Goal: Task Accomplishment & Management: Complete application form

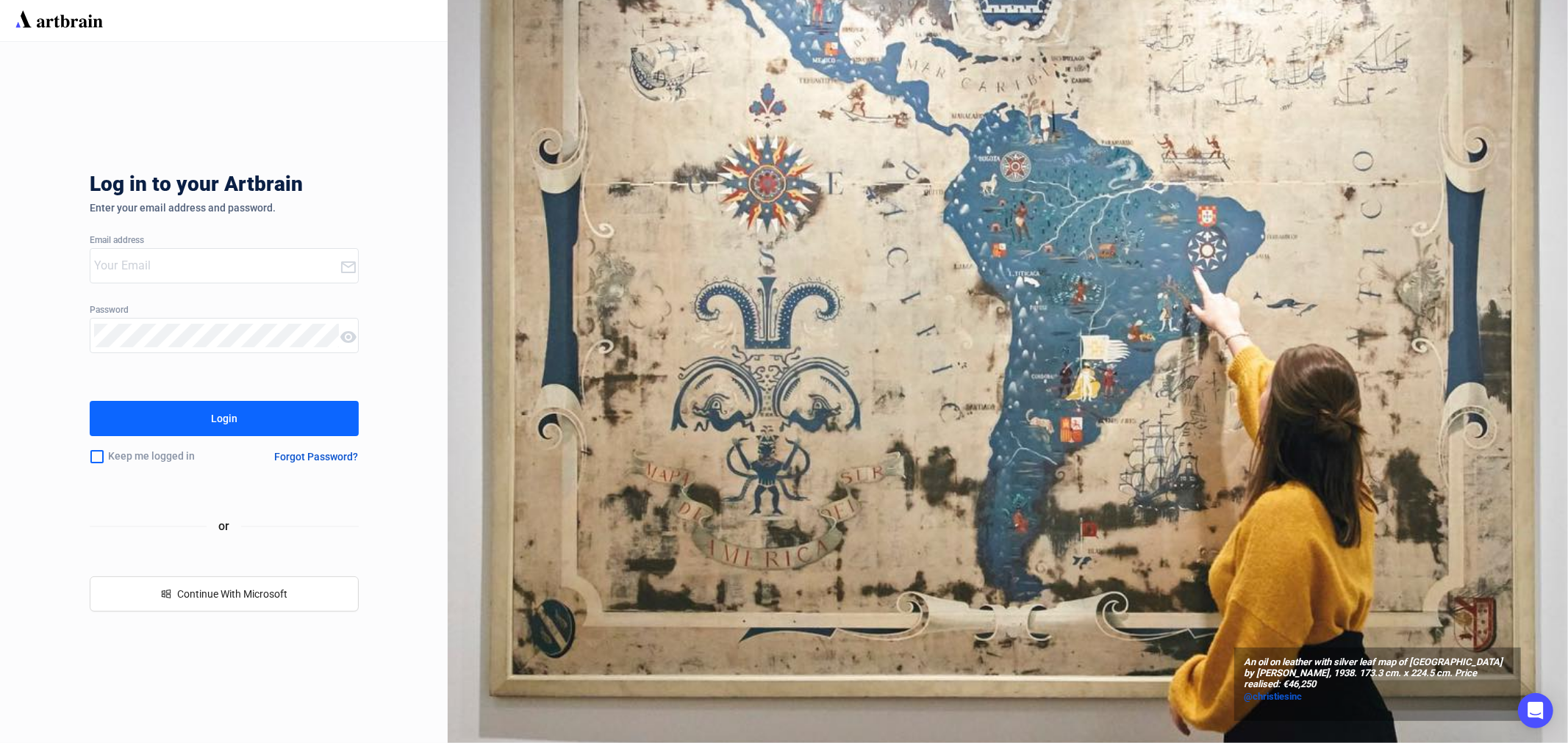
type input "amymcnamara@adams.ie"
click at [225, 410] on div "Login" at bounding box center [224, 418] width 26 height 24
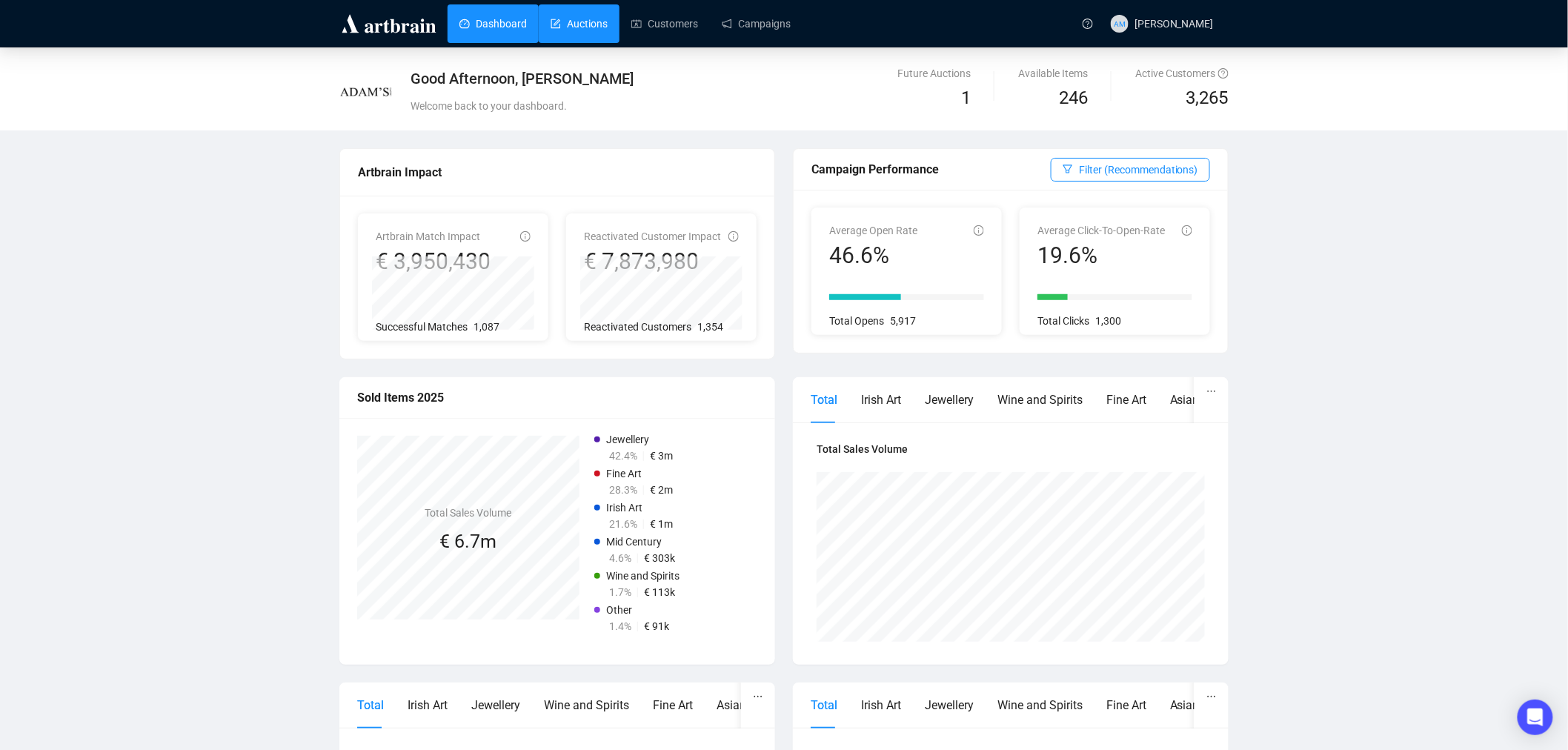
click at [566, 23] on link "Auctions" at bounding box center [579, 23] width 57 height 38
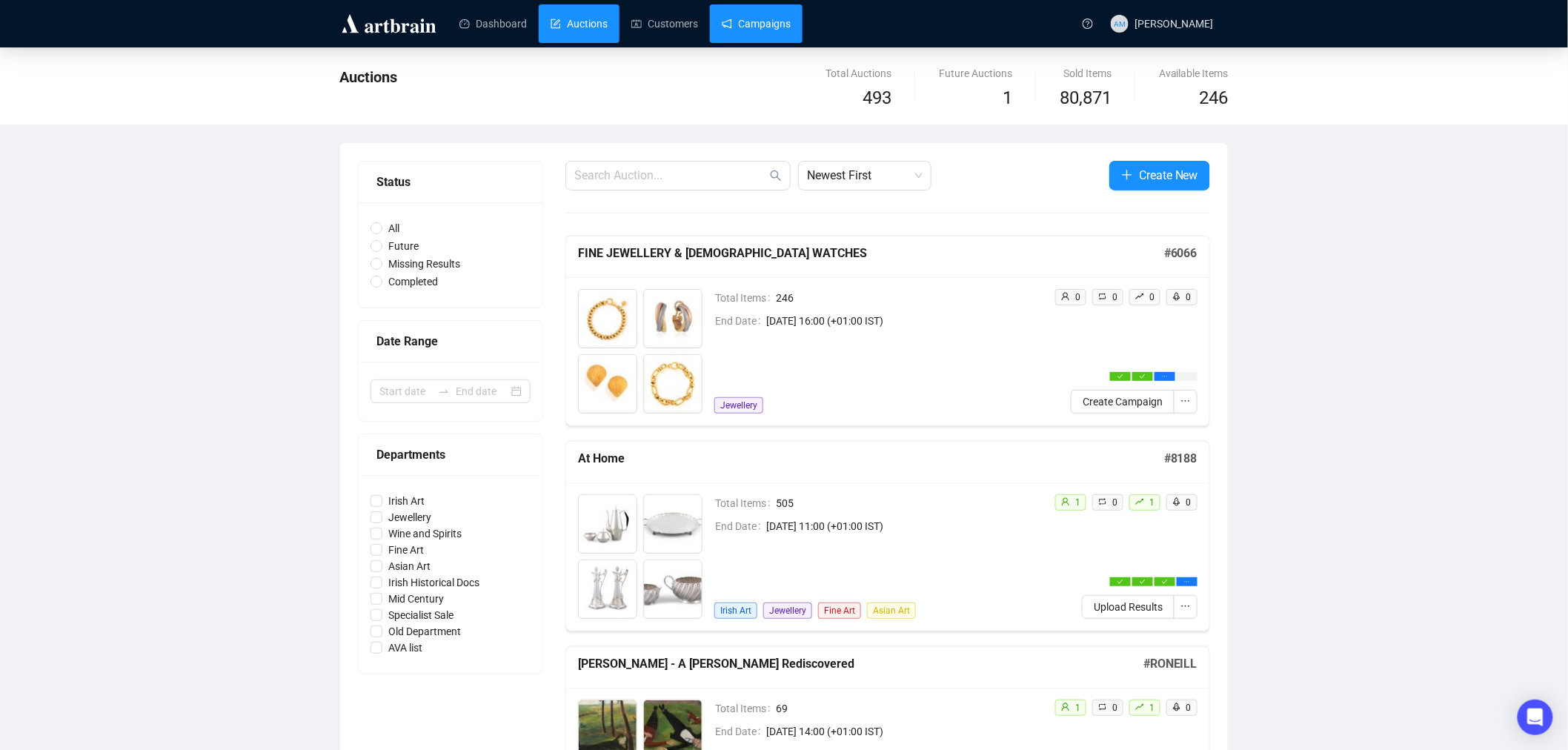
click at [737, 26] on link "Campaigns" at bounding box center [755, 23] width 69 height 38
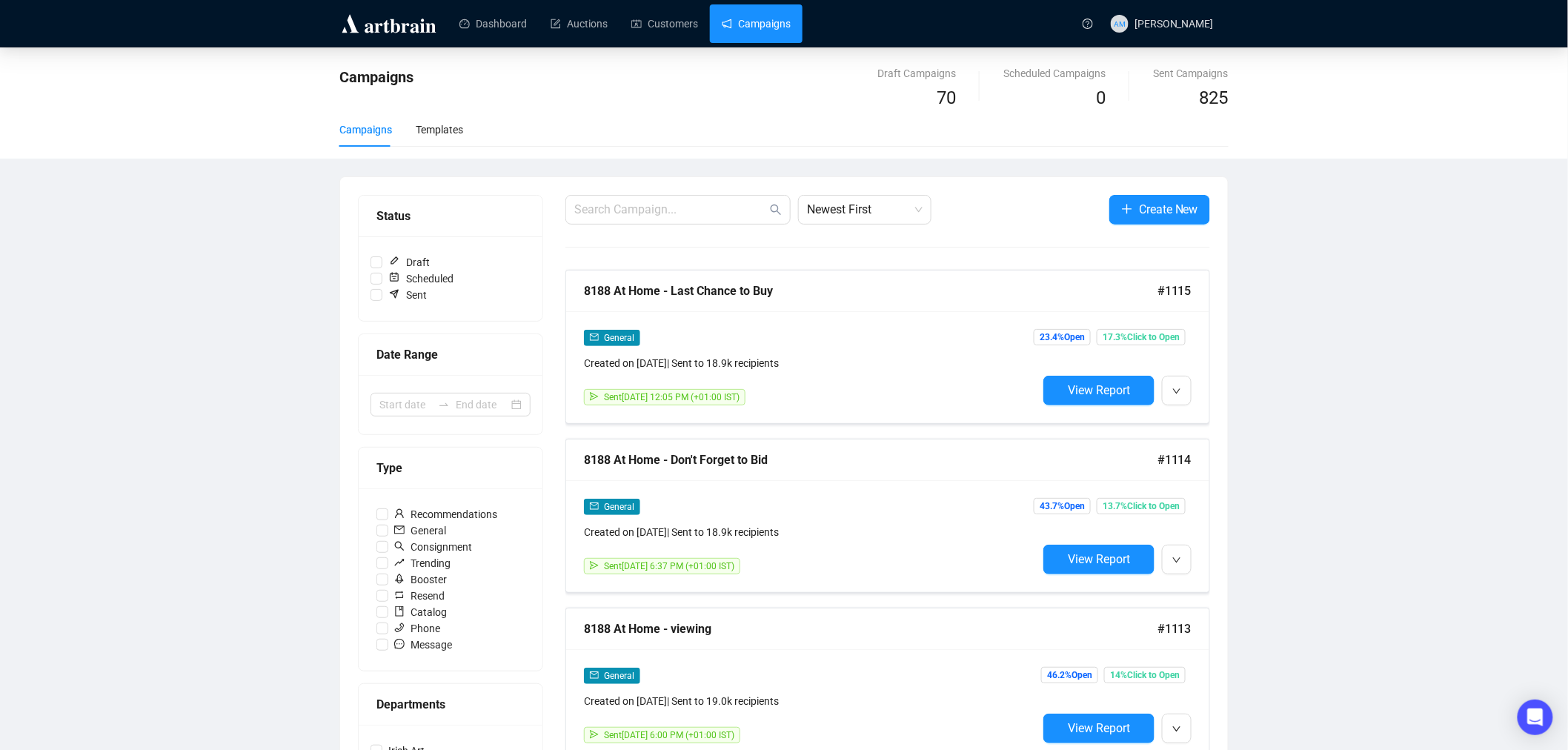
click at [641, 24] on link "Customers" at bounding box center [664, 23] width 66 height 38
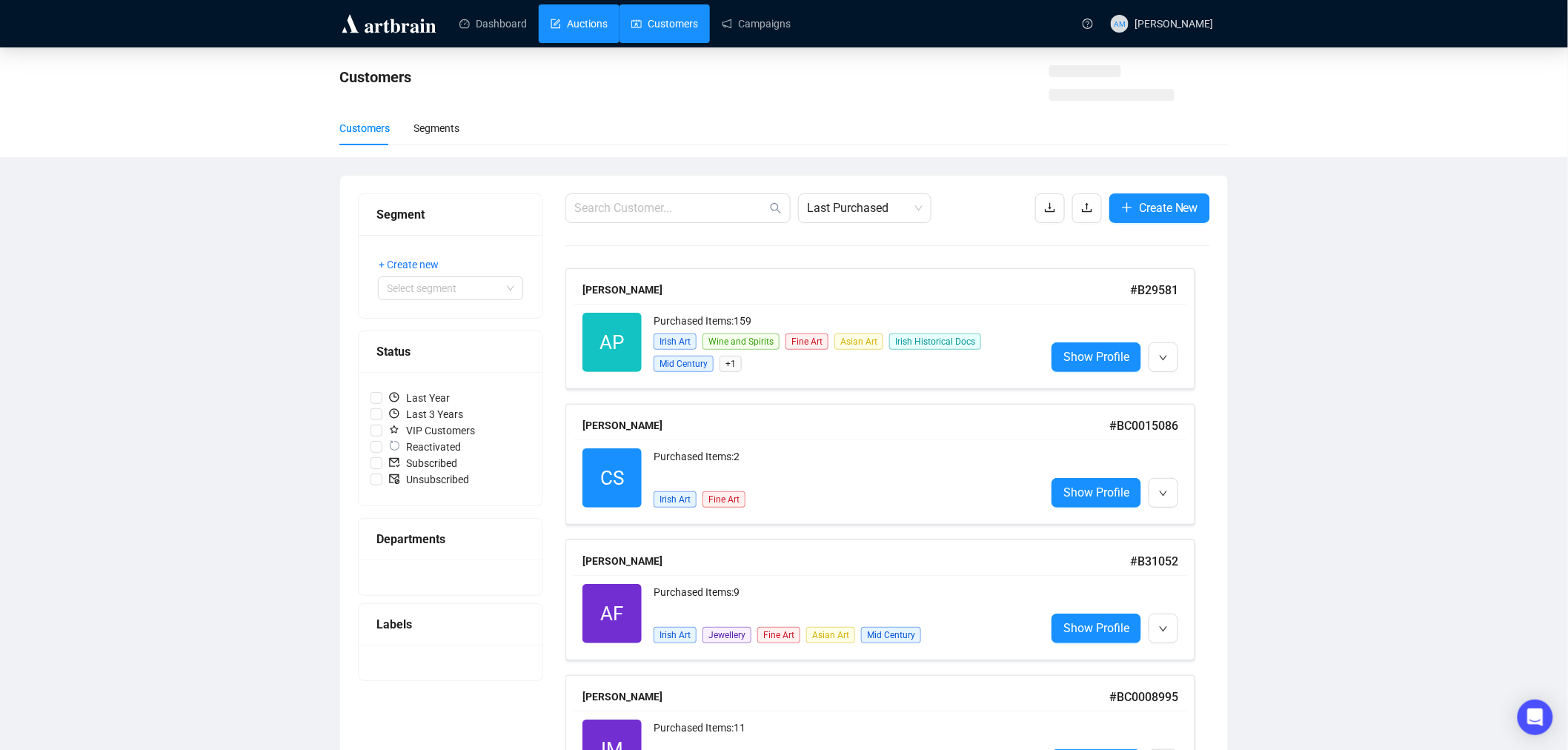
click at [575, 15] on link "Auctions" at bounding box center [579, 23] width 57 height 38
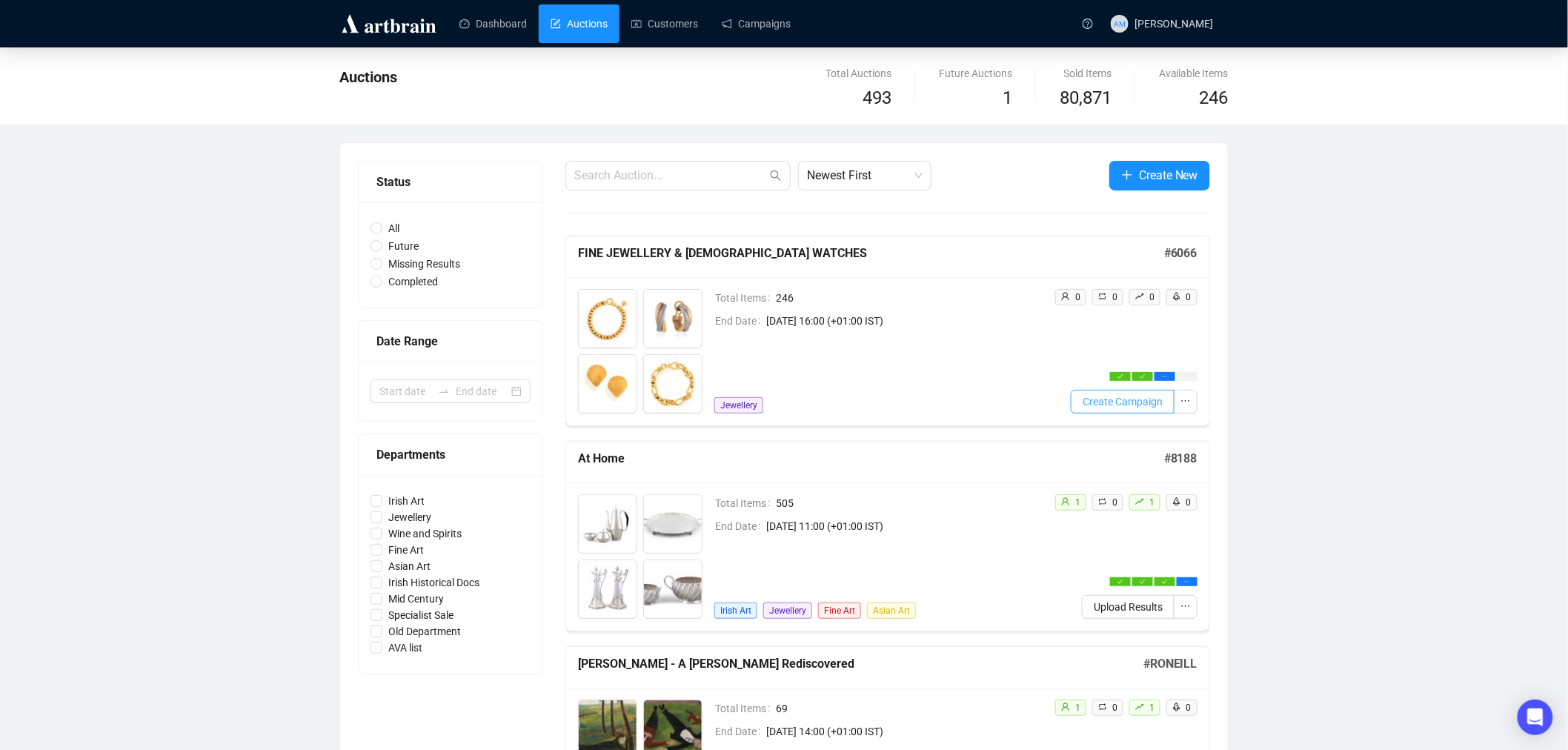
click at [1110, 398] on span "Create Campaign" at bounding box center [1122, 401] width 80 height 16
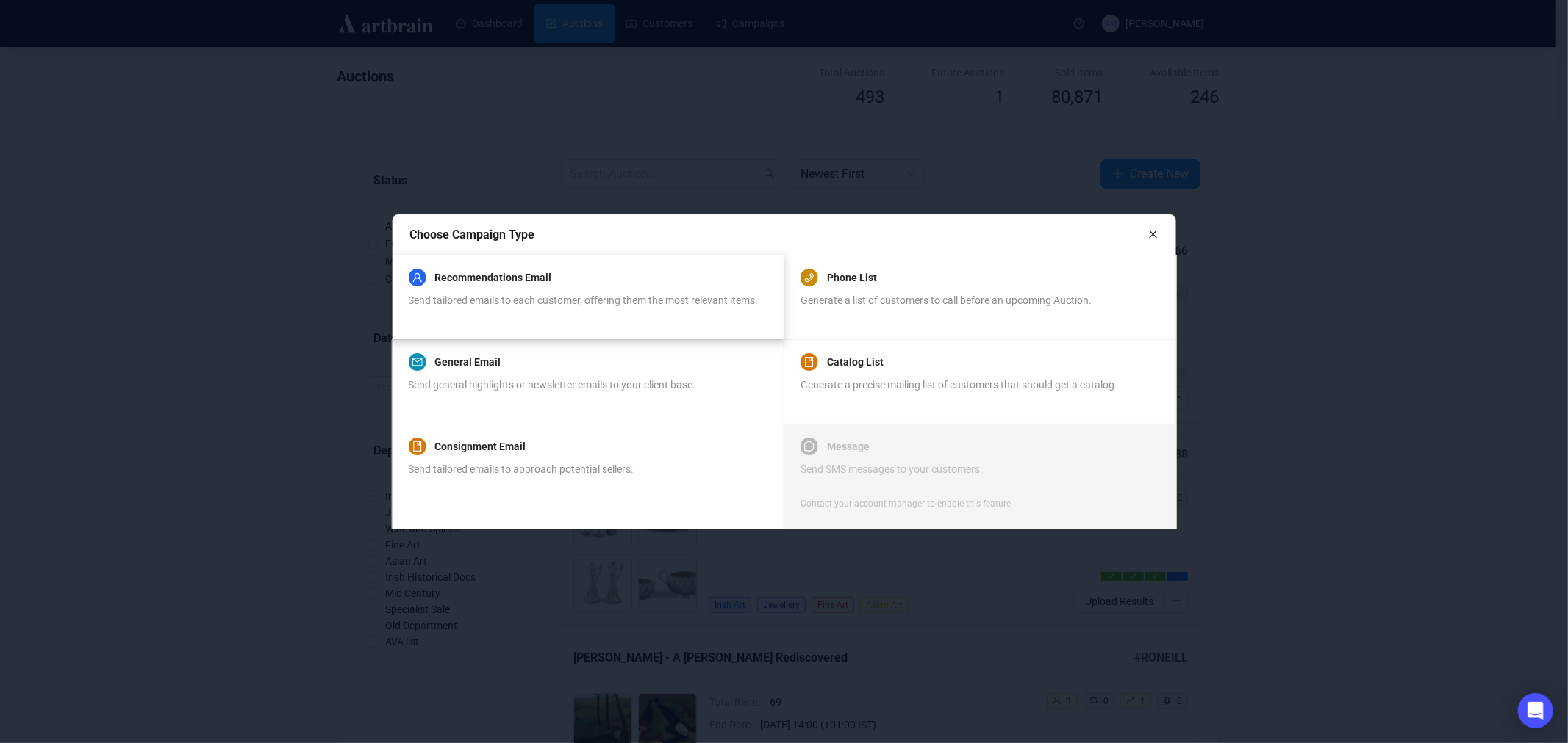
click at [566, 310] on div "Send tailored emails to each customer, offering them the most relevant items." at bounding box center [582, 309] width 350 height 32
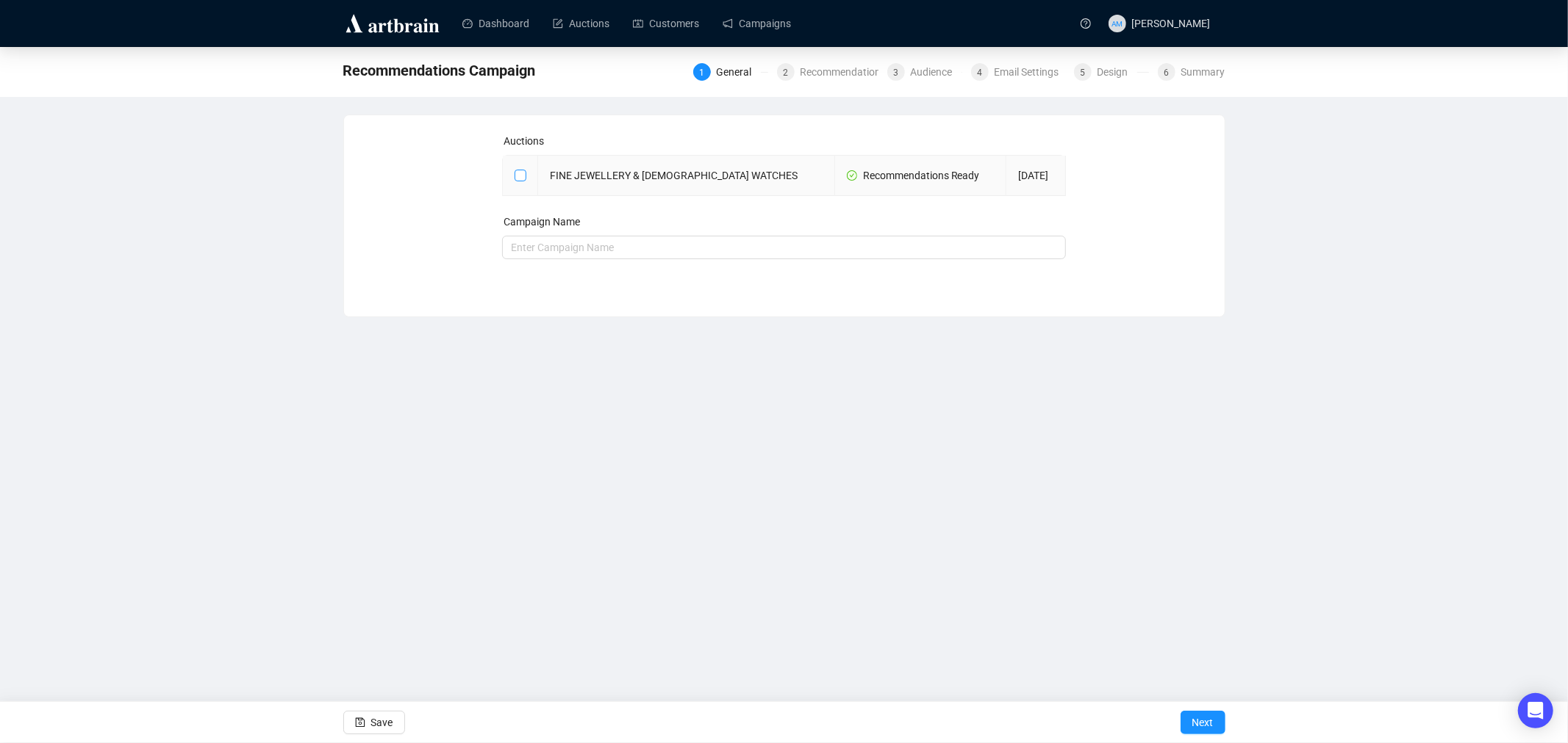
click at [522, 170] on input "checkbox" at bounding box center [520, 175] width 10 height 10
checkbox input "true"
type input "FINE JEWELLERY & LADIES WATCHES Campaign"
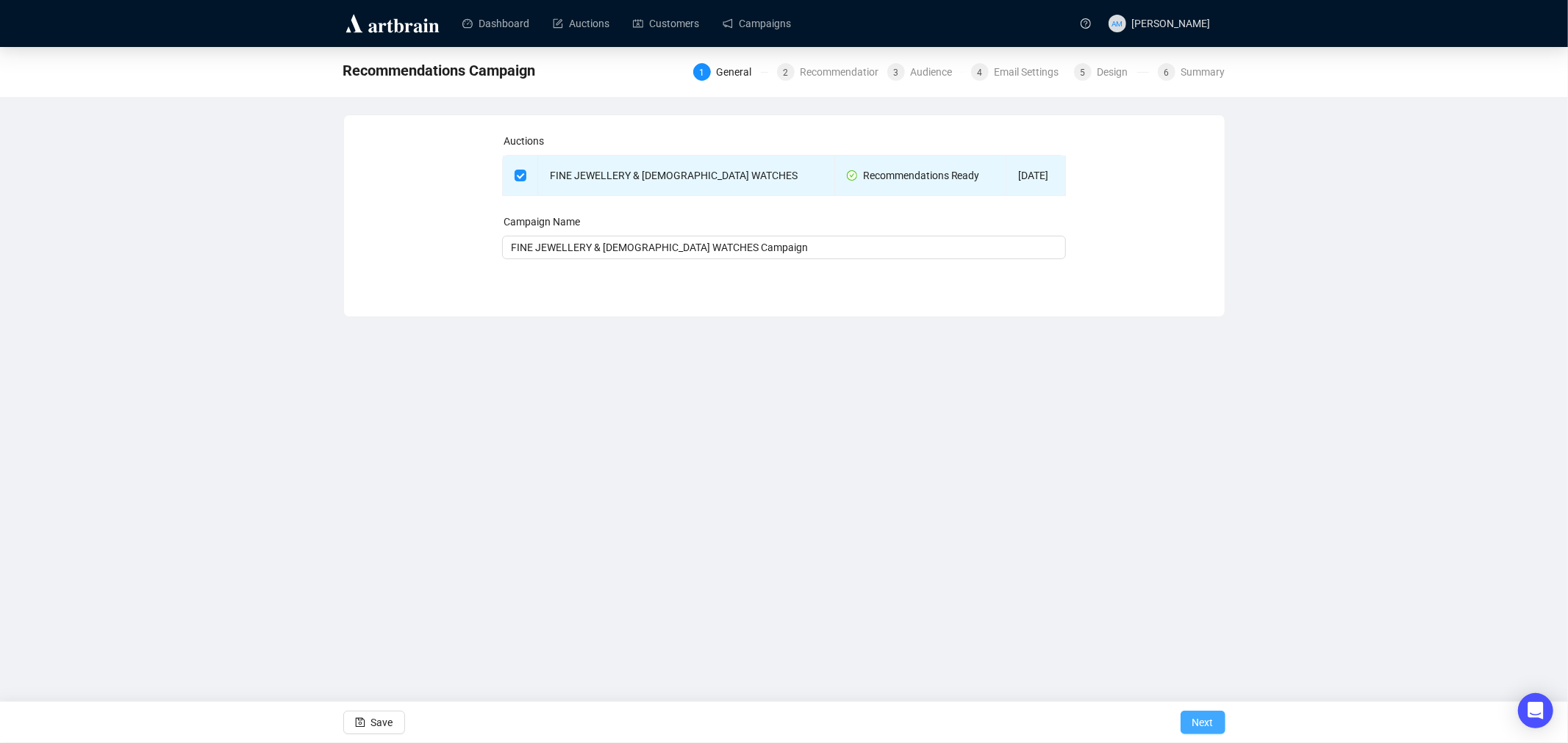
click at [1208, 707] on span "Next" at bounding box center [1203, 723] width 21 height 41
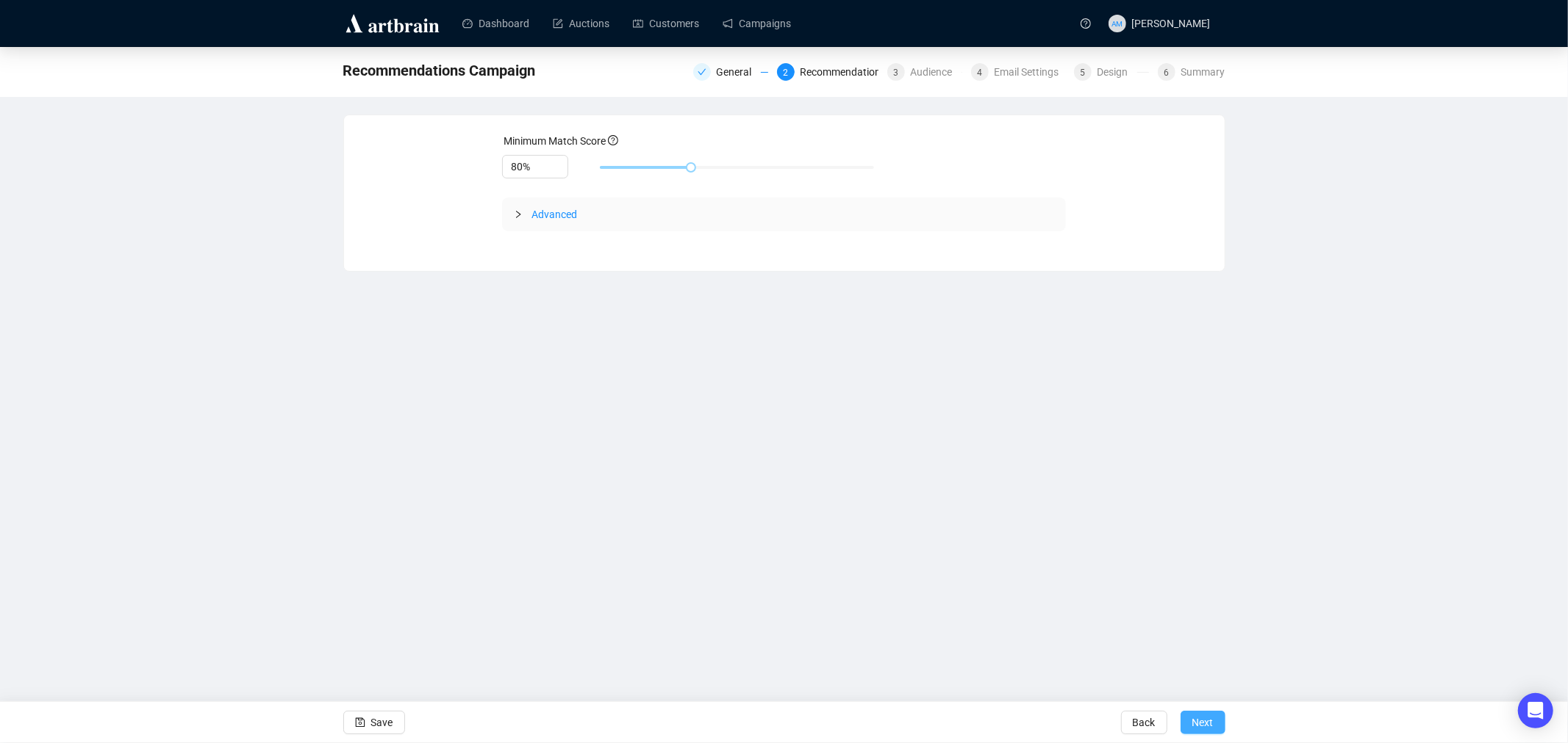
click at [1210, 720] on span "Next" at bounding box center [1203, 723] width 21 height 41
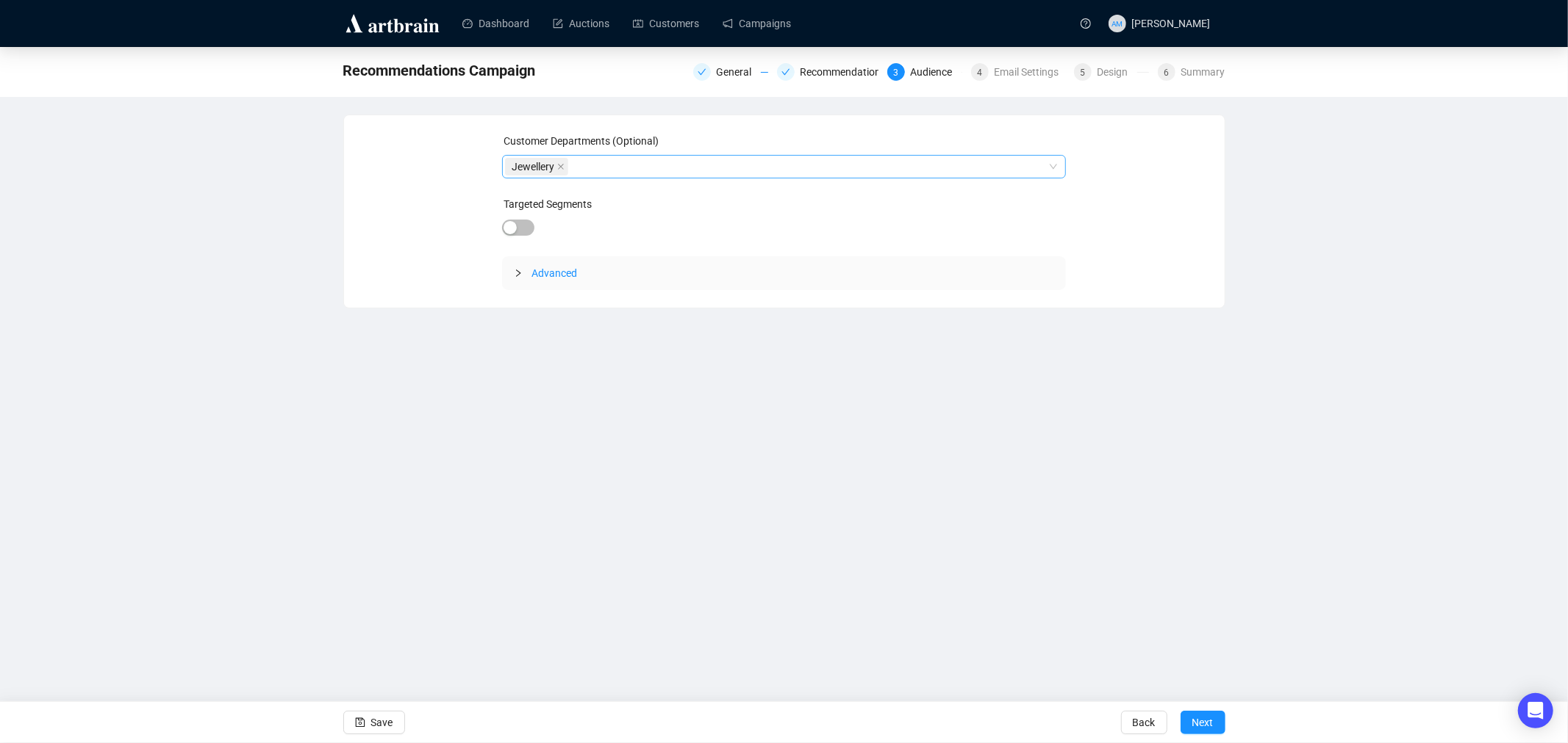
click at [604, 166] on div "Jewellery" at bounding box center [776, 167] width 543 height 20
click at [1134, 216] on div "Customer Departments (Optional) Jewellery Targeted Segments Advanced" at bounding box center [784, 212] width 846 height 157
click at [1208, 728] on span "Next" at bounding box center [1203, 723] width 21 height 41
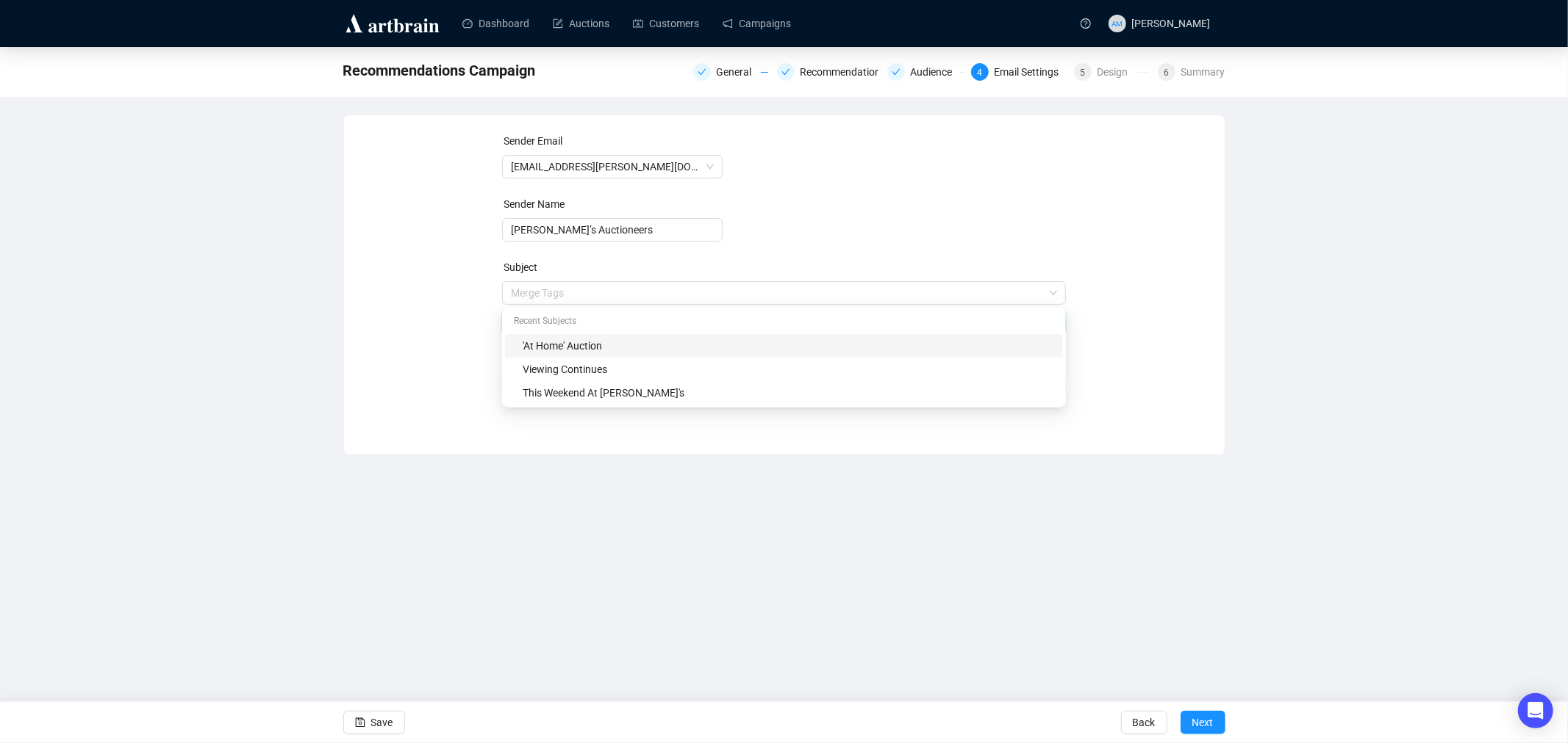
drag, startPoint x: 557, startPoint y: 291, endPoint x: 473, endPoint y: 293, distance: 84.0
click at [473, 293] on div "Sender Email info@adams.ie Sender Name Adam’s Auctioneers Subject Merge Tags 'A…" at bounding box center [784, 274] width 846 height 282
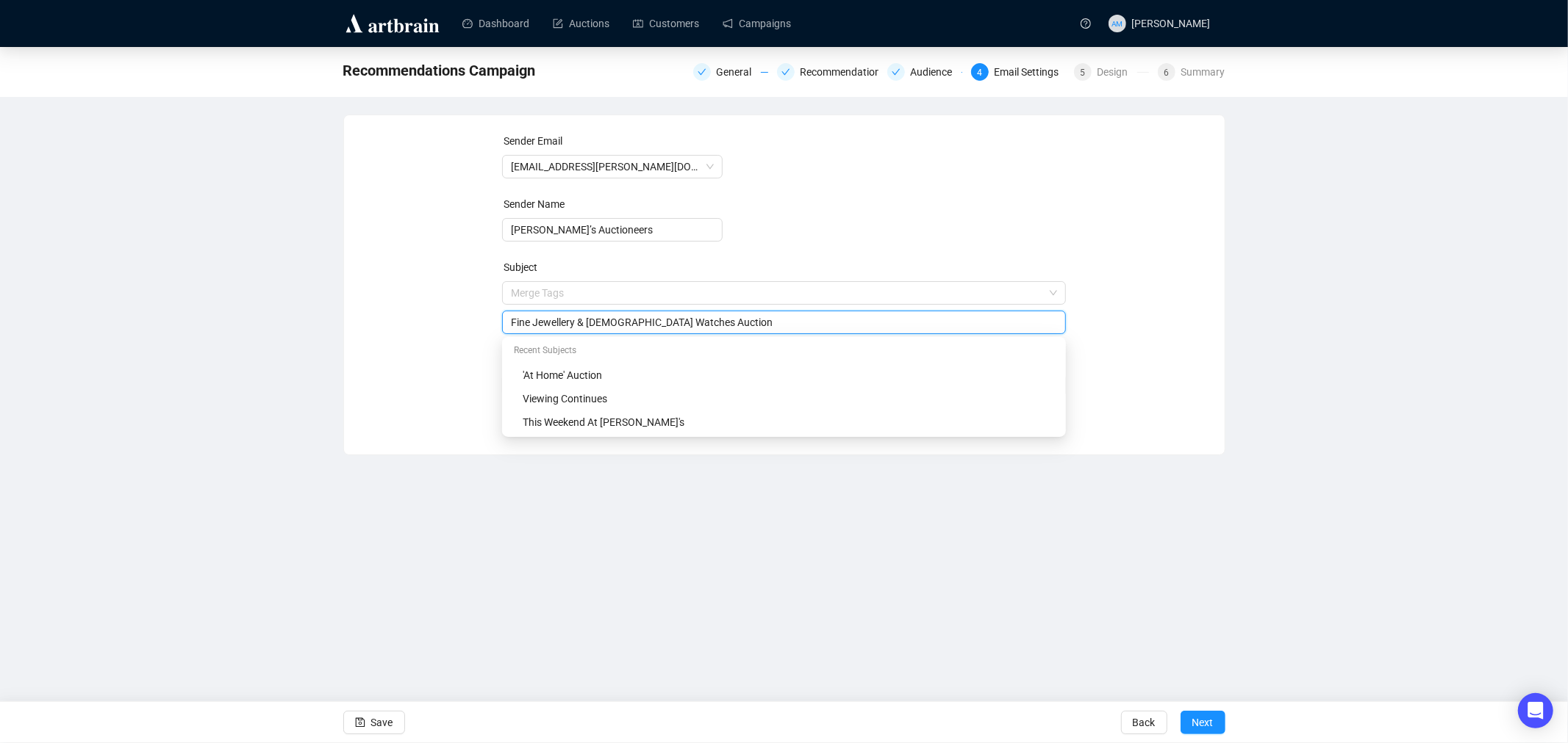
type input "Fine Jewellery & Ladies Watches Auction"
click at [423, 333] on div "Sender Email info@adams.ie Sender Name Adam’s Auctioneers Subject Merge Tags Fi…" at bounding box center [784, 274] width 846 height 282
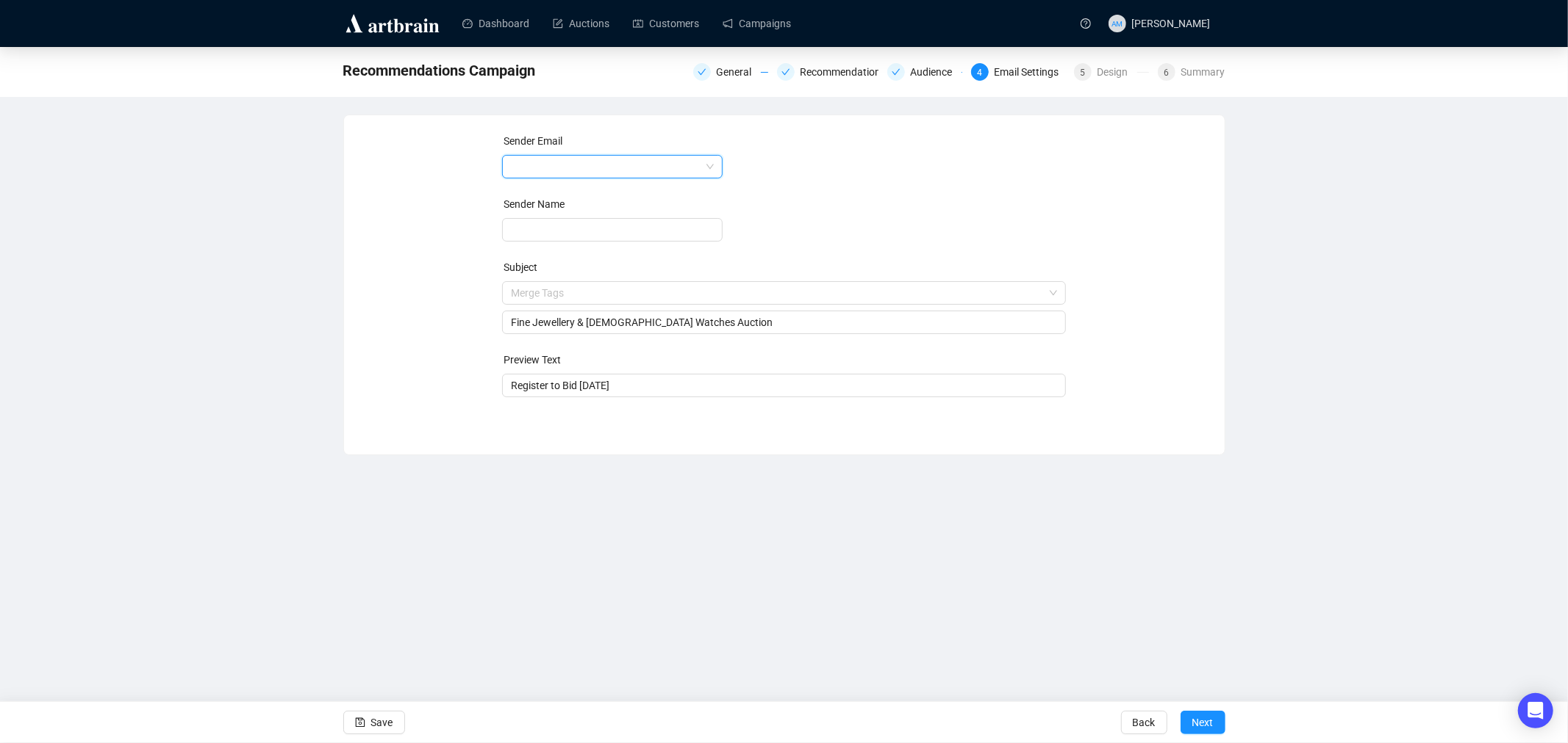
click at [624, 163] on input "search" at bounding box center [605, 167] width 190 height 22
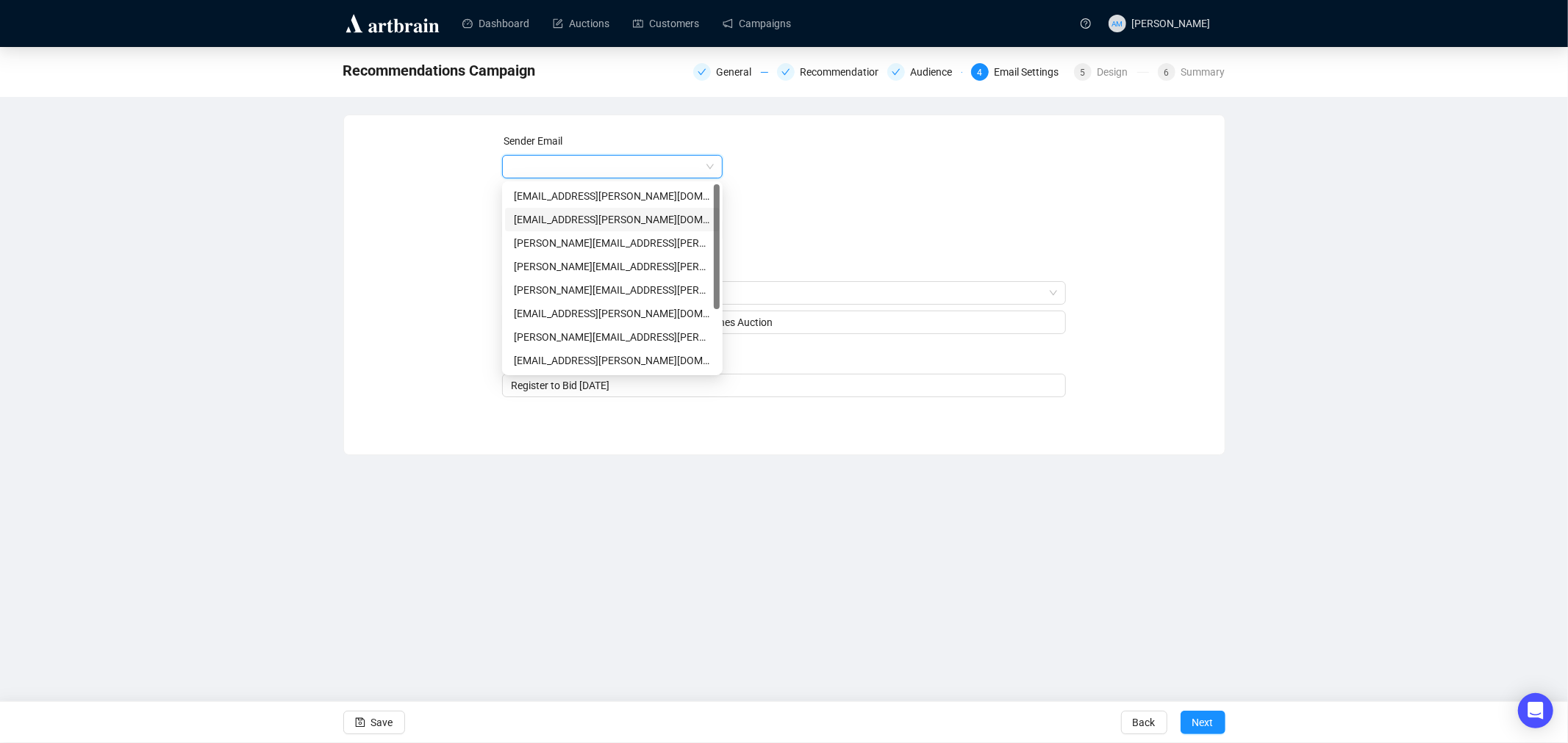
click at [577, 217] on div "jewellery@adams.ie" at bounding box center [612, 219] width 197 height 16
type input "Claire-Laurence Mestrallet"
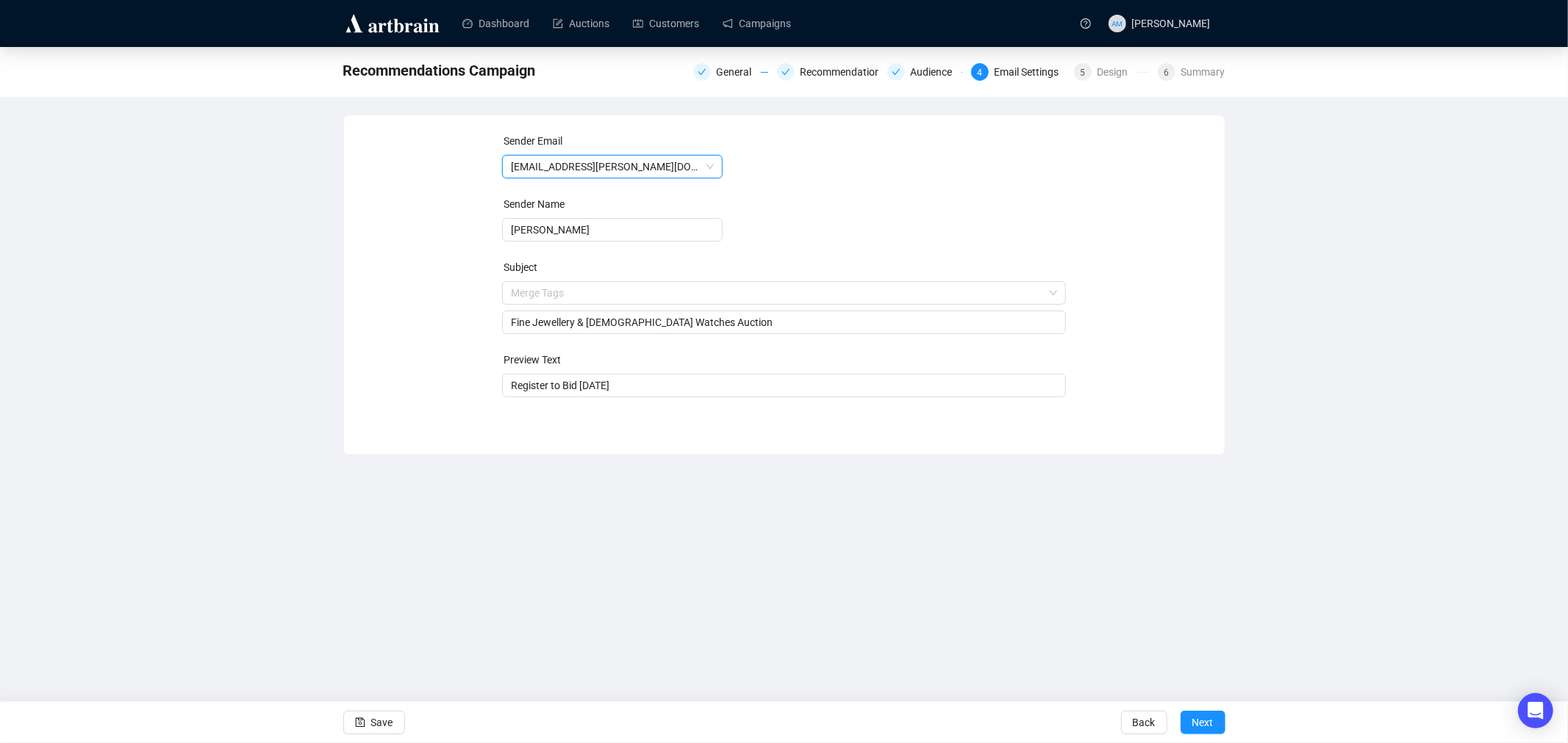
click at [833, 213] on form "Sender Email jewellery@adams.ie jewellery@adams.ie Sender Name Claire-Laurence …" at bounding box center [784, 266] width 564 height 265
click at [1198, 717] on span "Next" at bounding box center [1203, 723] width 21 height 41
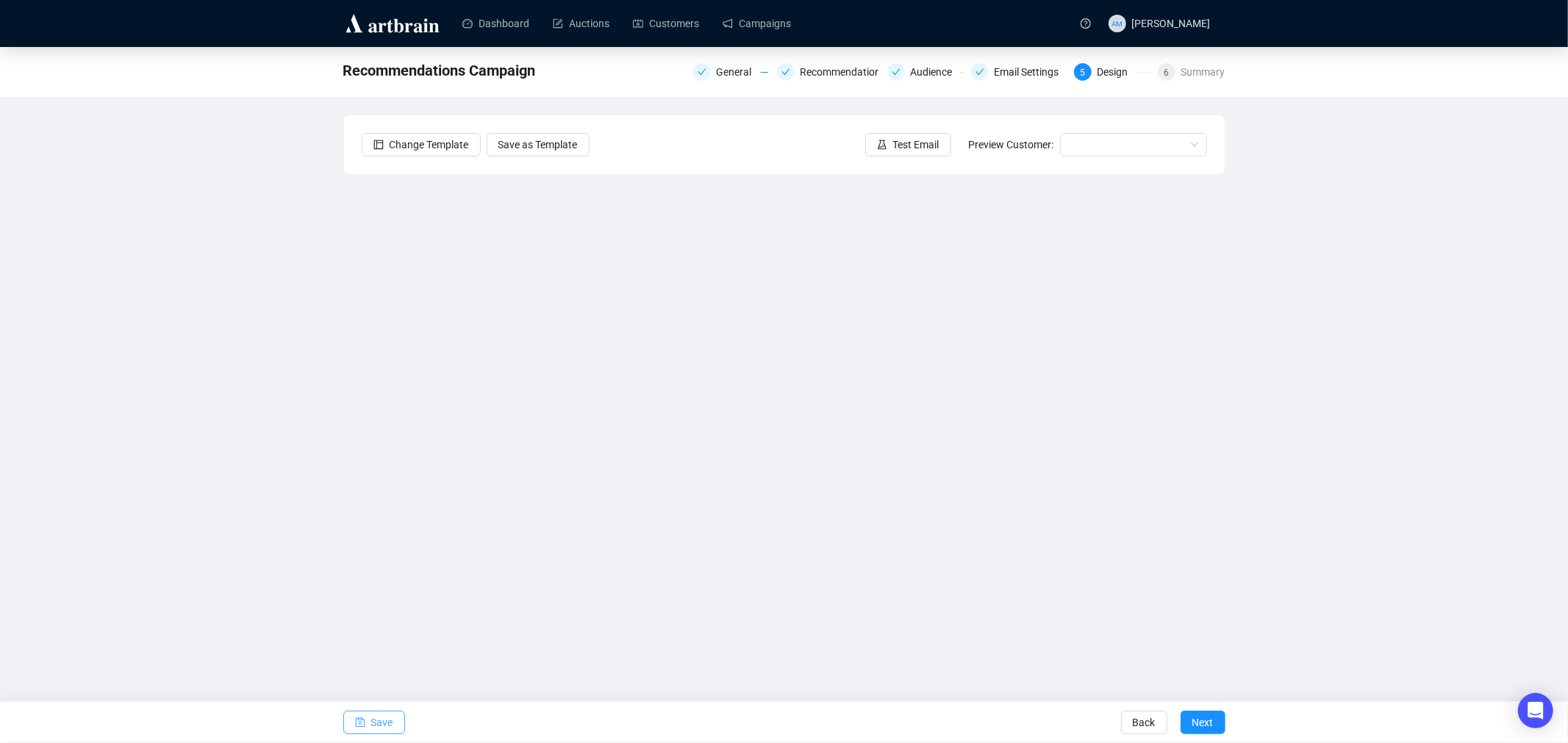
click at [384, 716] on span "Save" at bounding box center [382, 723] width 22 height 41
click at [373, 725] on span "Save" at bounding box center [382, 723] width 22 height 41
click at [373, 717] on span "Save" at bounding box center [382, 723] width 22 height 41
click at [390, 724] on span "Save" at bounding box center [382, 723] width 22 height 41
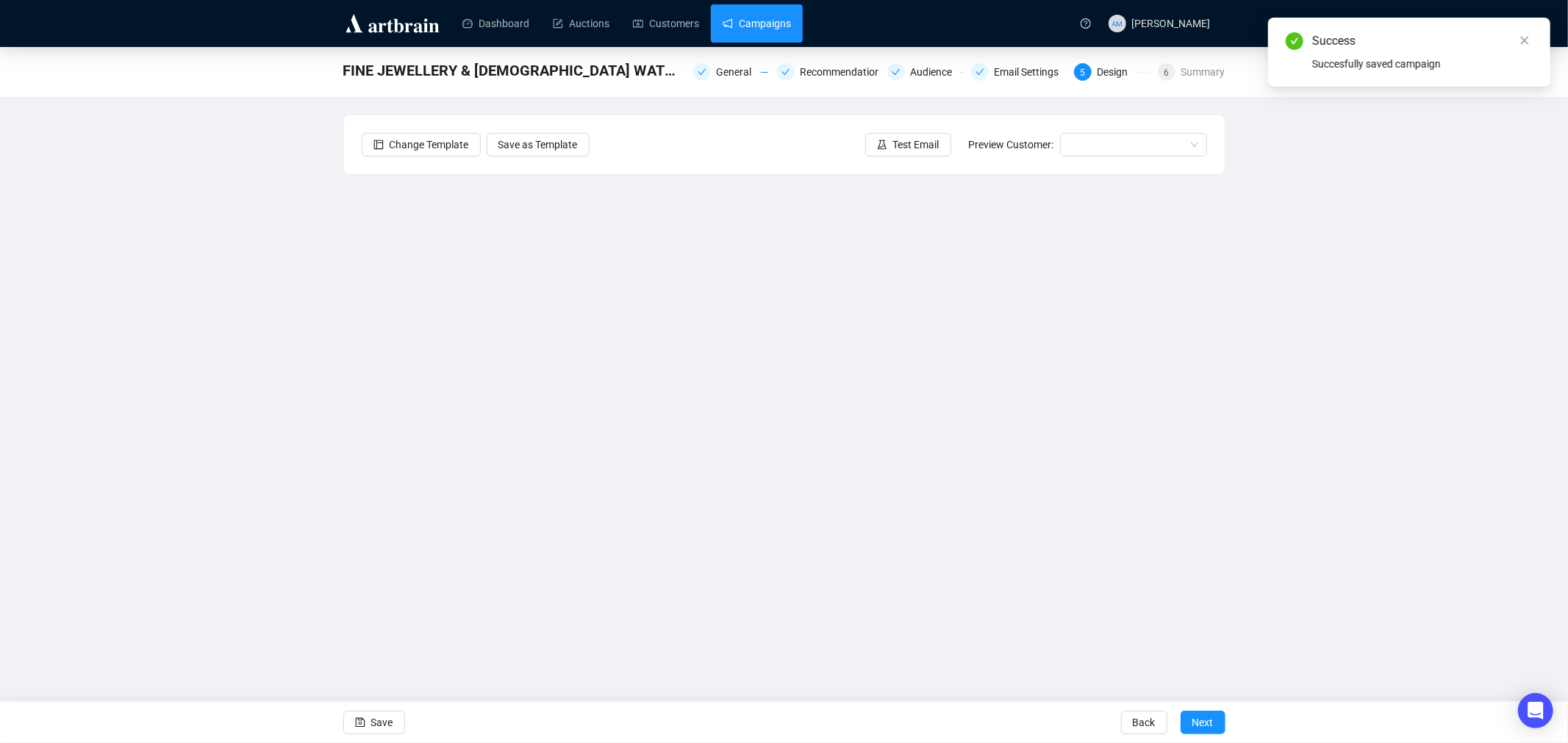
click at [773, 19] on link "Campaigns" at bounding box center [756, 23] width 68 height 38
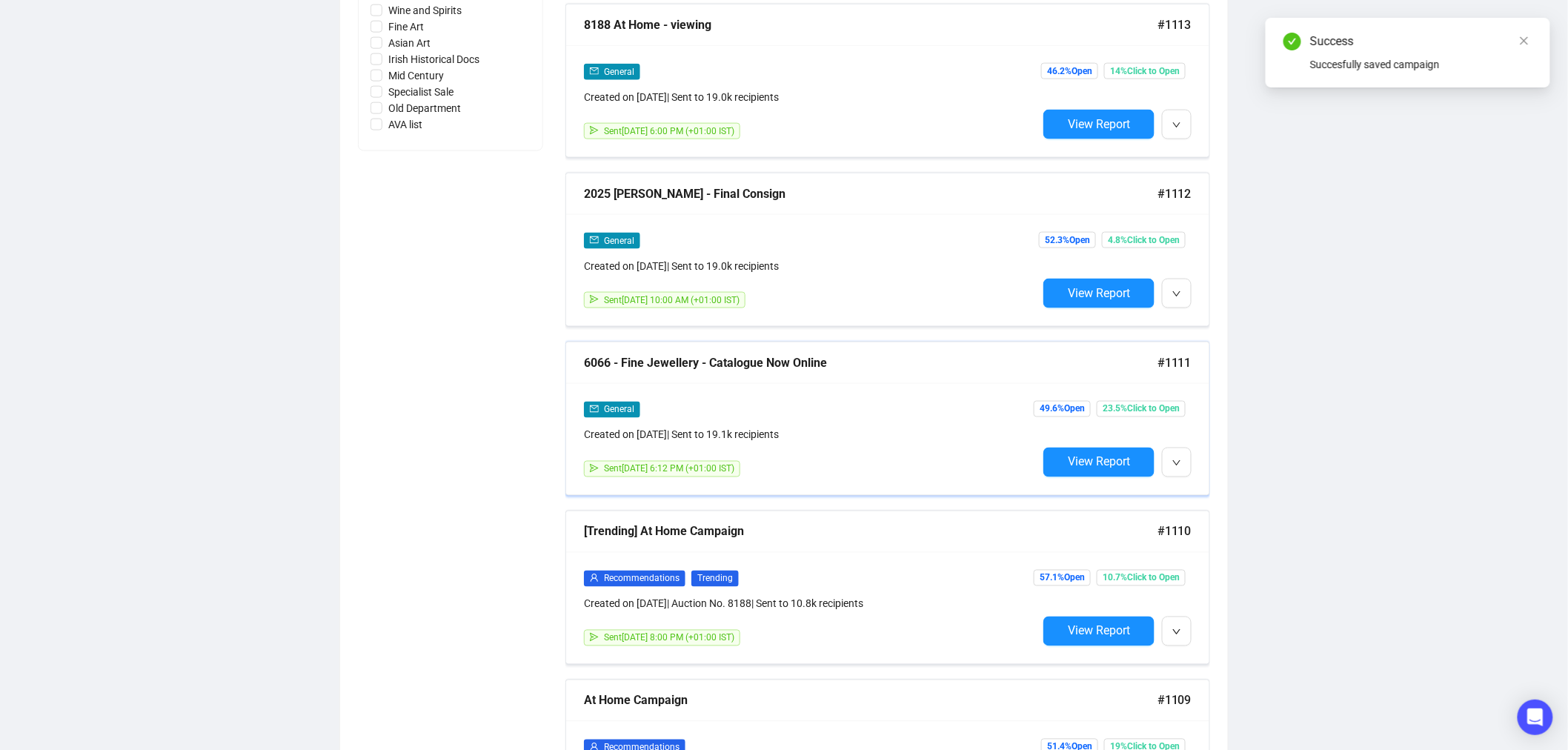
scroll to position [824, 0]
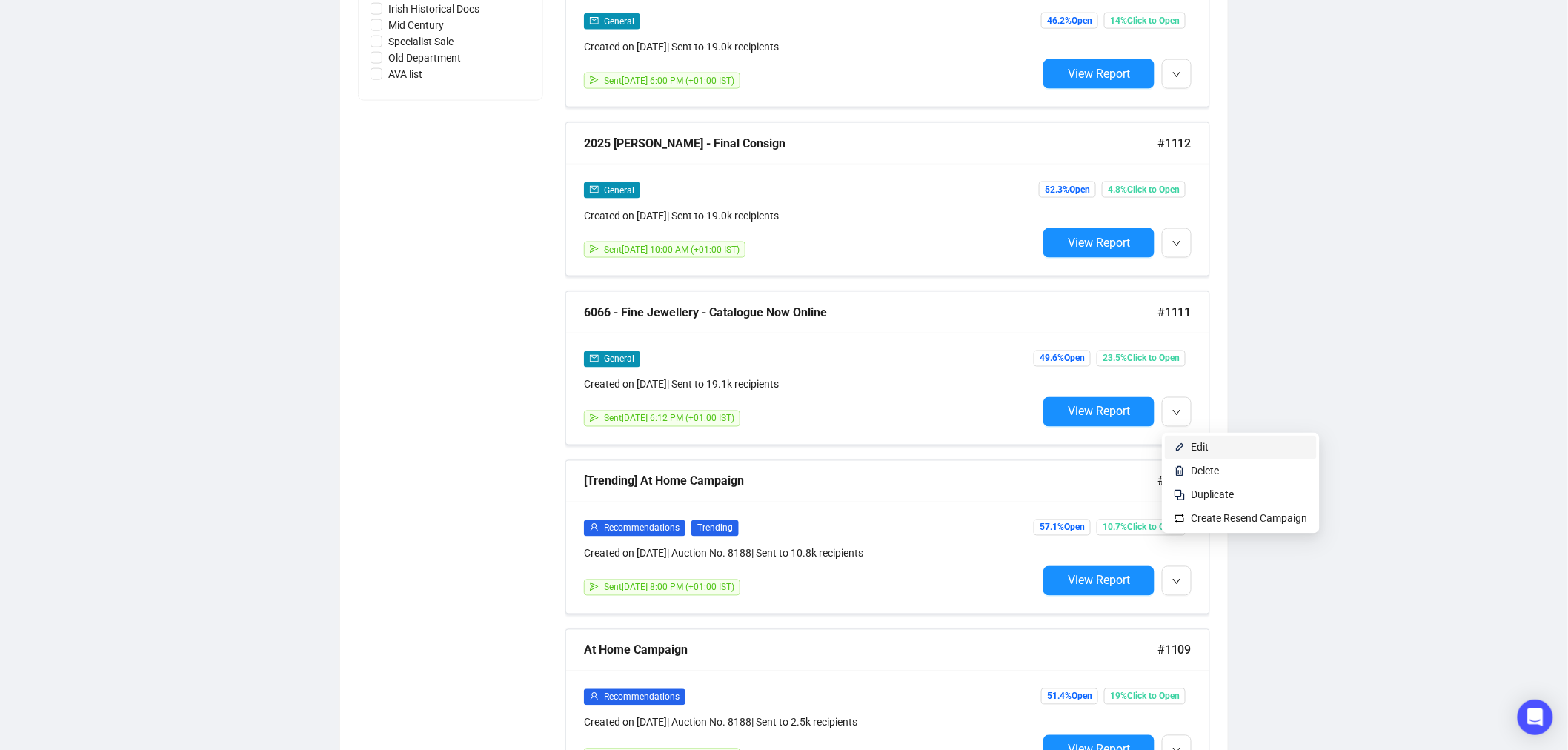
click at [1185, 444] on li "Edit" at bounding box center [1240, 448] width 152 height 24
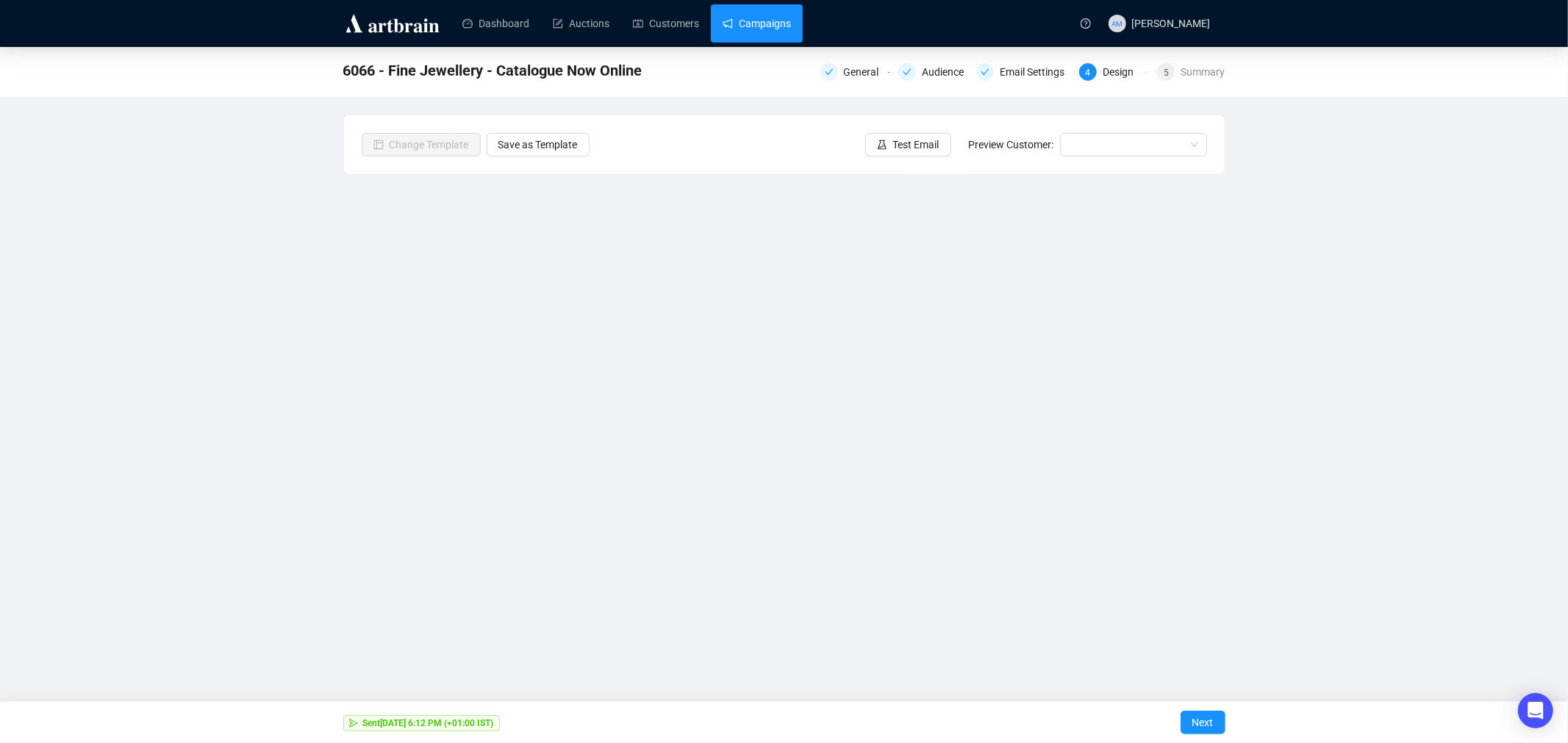
click at [739, 19] on link "Campaigns" at bounding box center [756, 23] width 68 height 38
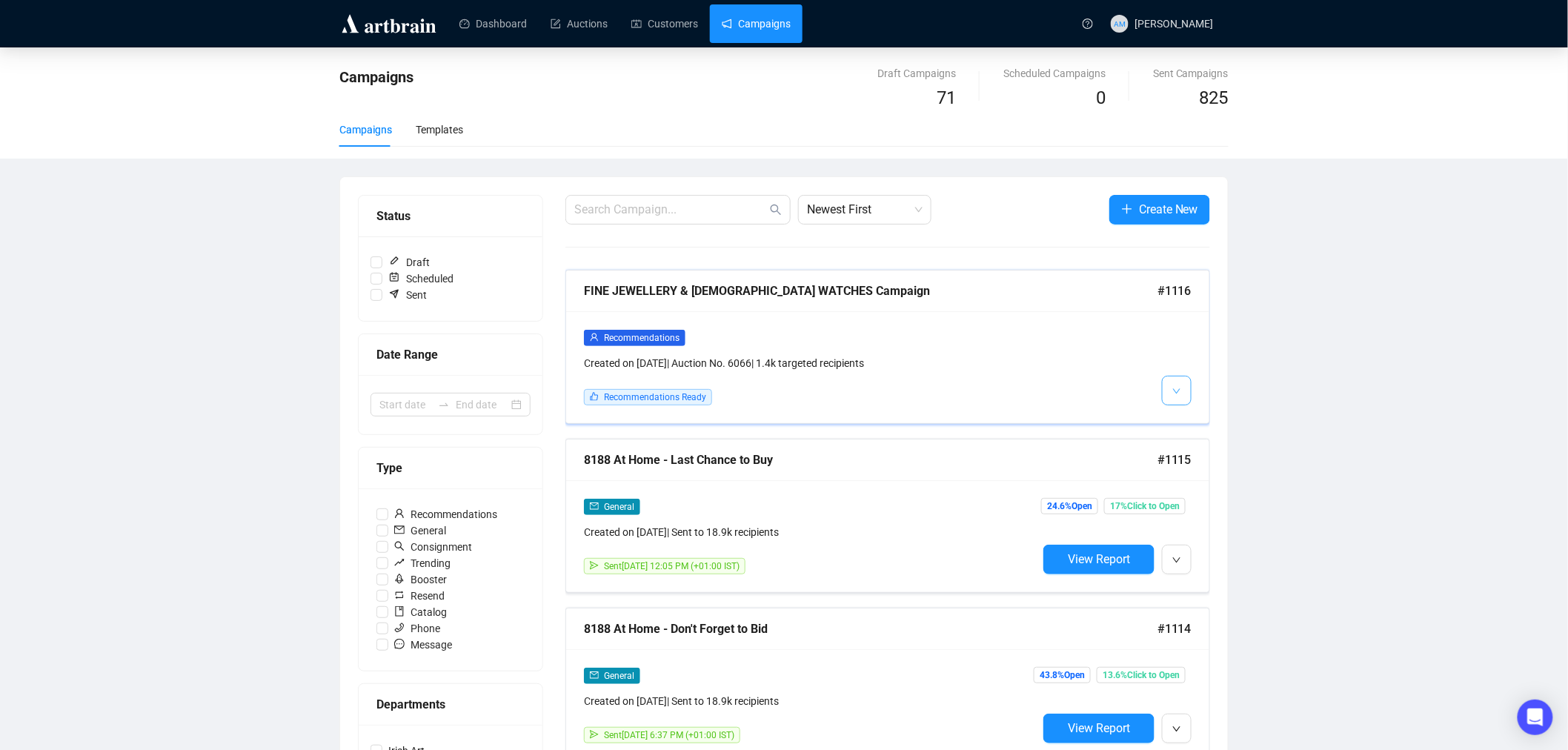
click at [1178, 391] on icon "down" at bounding box center [1177, 392] width 9 height 9
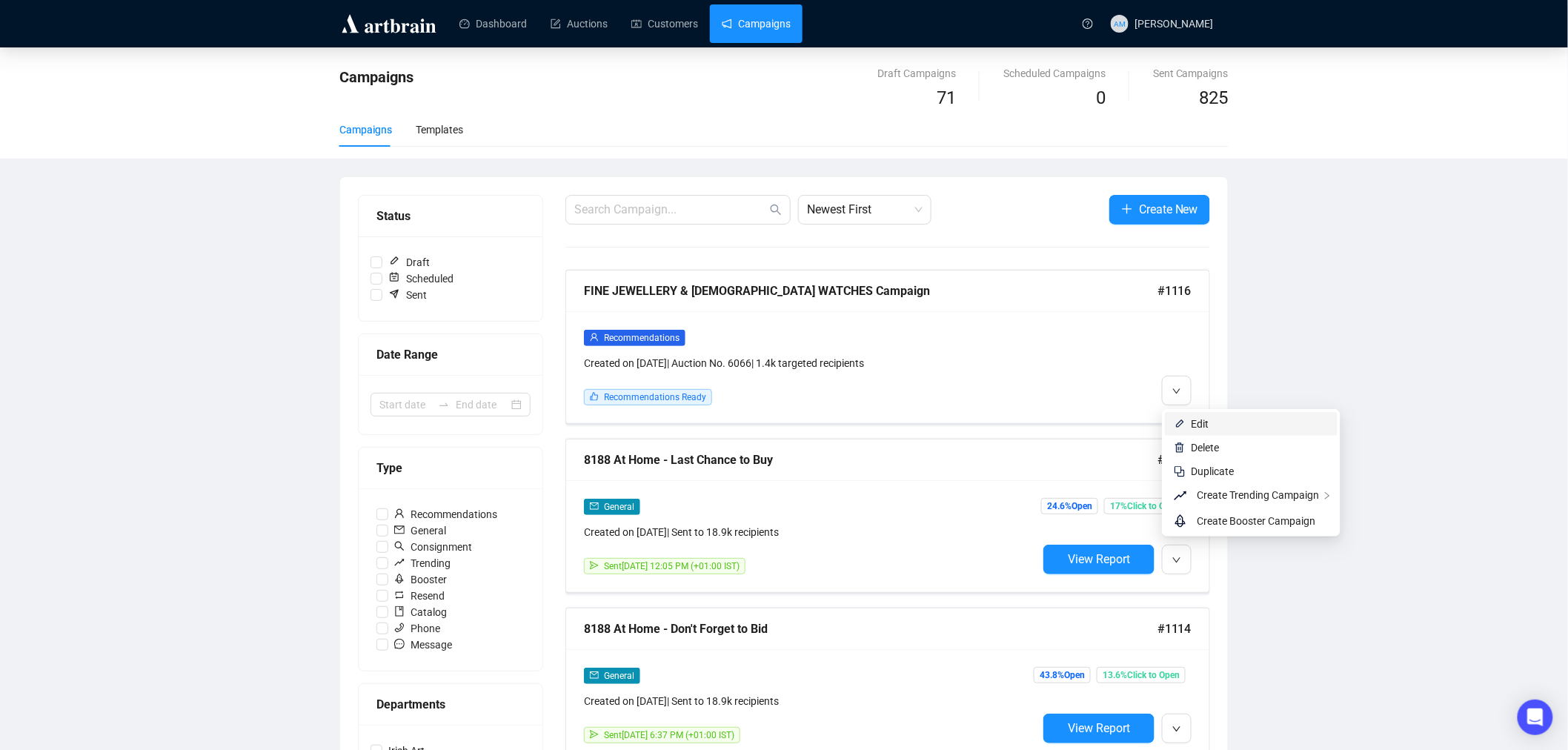
click at [1198, 426] on span "Edit" at bounding box center [1200, 424] width 18 height 12
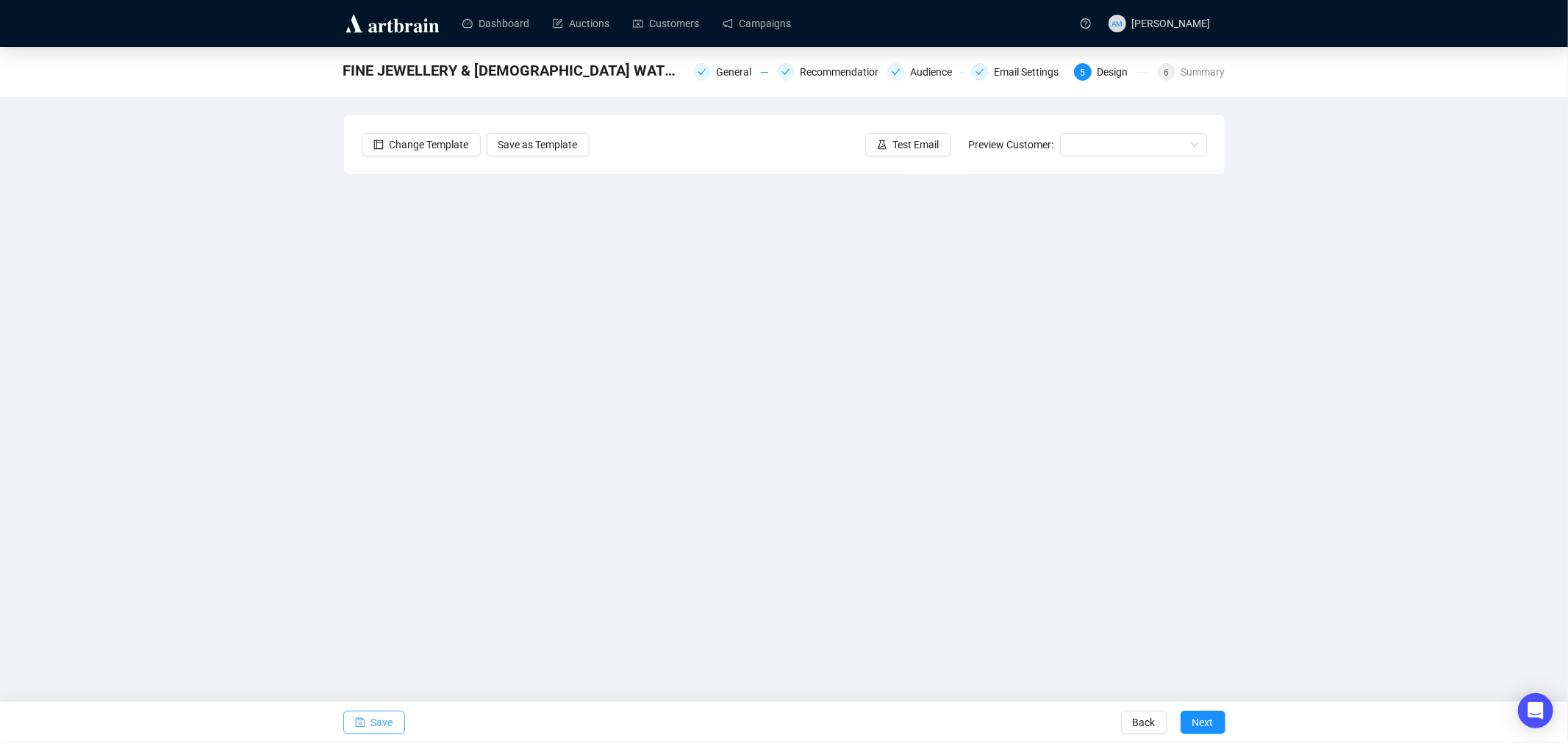
click at [359, 727] on icon "save" at bounding box center [360, 723] width 9 height 9
